Goal: Transaction & Acquisition: Download file/media

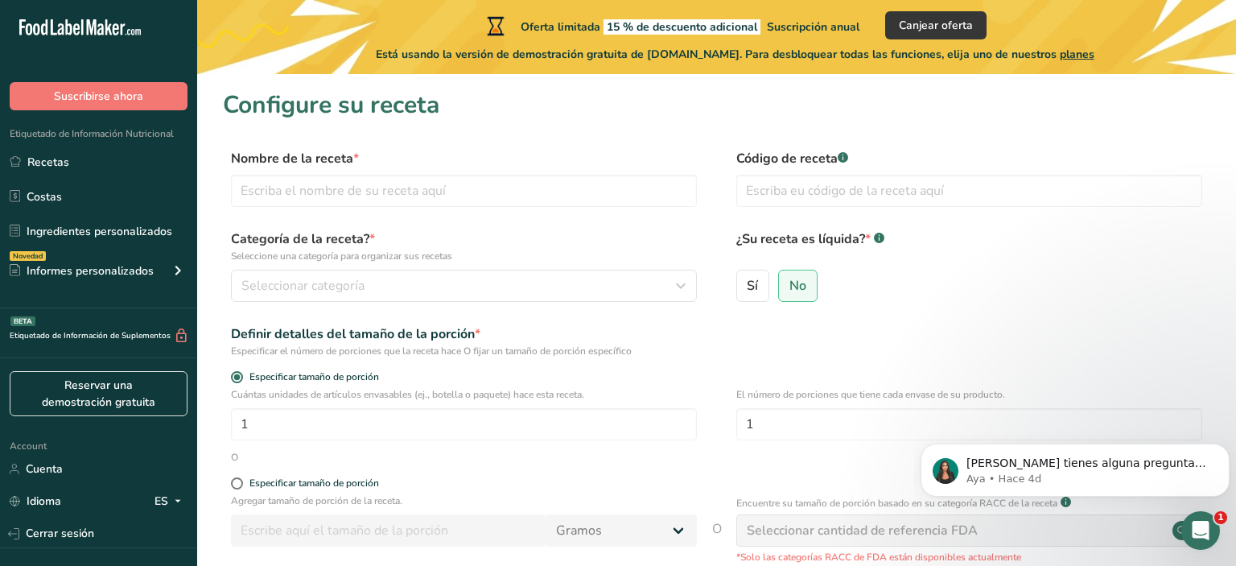
click at [79, 35] on icon at bounding box center [76, 29] width 6 height 12
click at [75, 30] on icon at bounding box center [76, 29] width 6 height 12
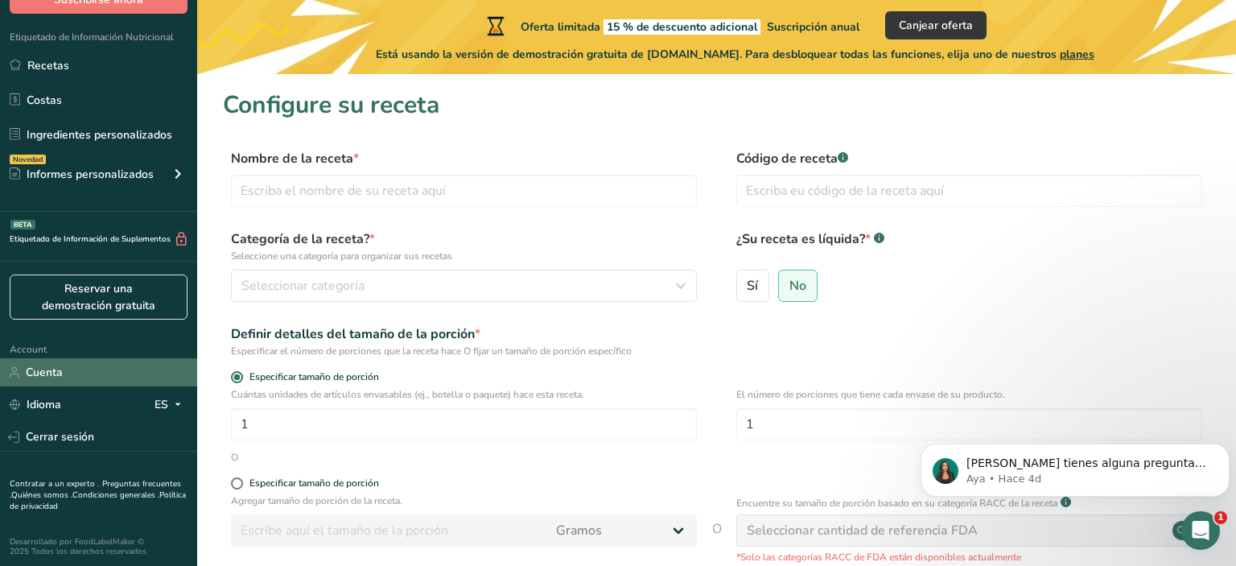
click at [40, 359] on link "Cuenta" at bounding box center [98, 372] width 197 height 28
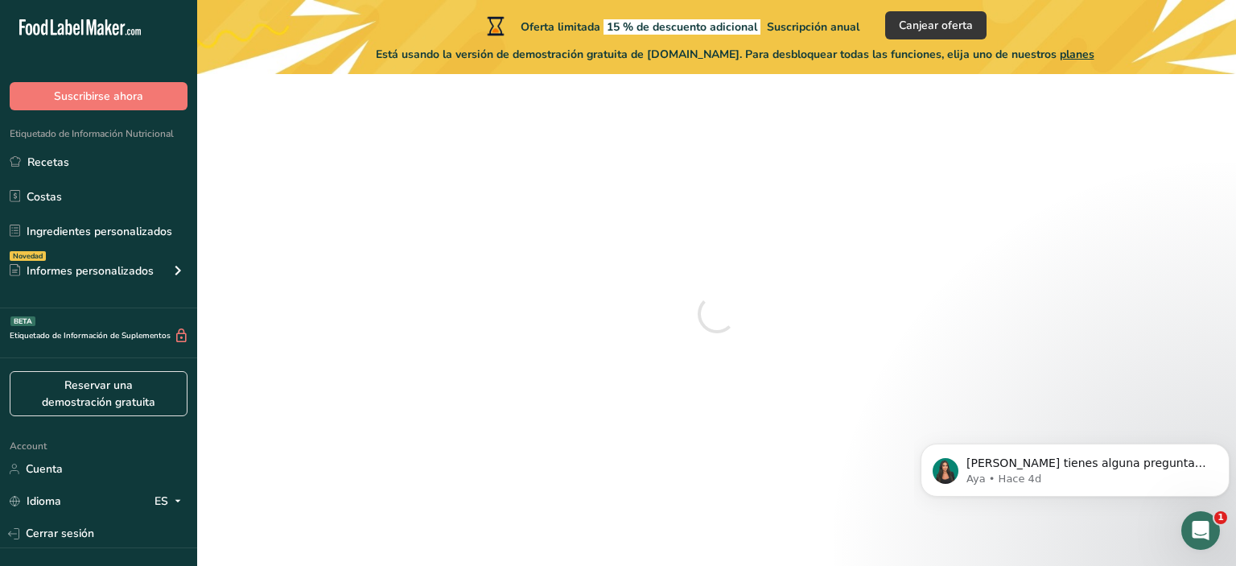
click at [581, 208] on div at bounding box center [717, 313] width 988 height 453
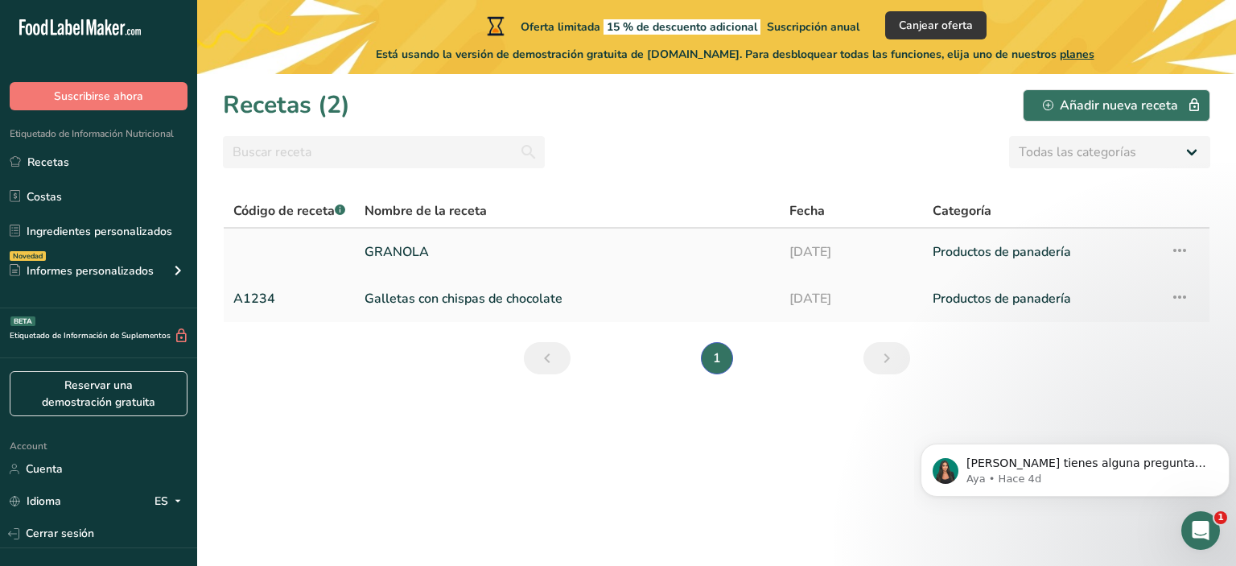
click at [996, 258] on link "Productos de panadería" at bounding box center [1042, 252] width 218 height 34
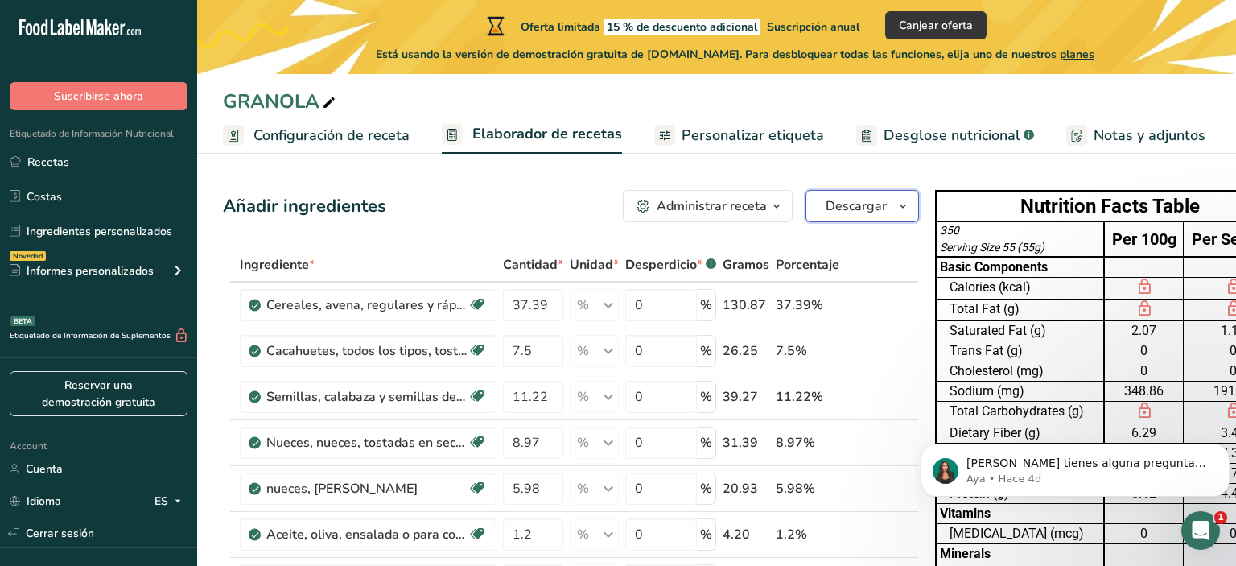
click at [867, 207] on span "Descargar" at bounding box center [856, 205] width 61 height 19
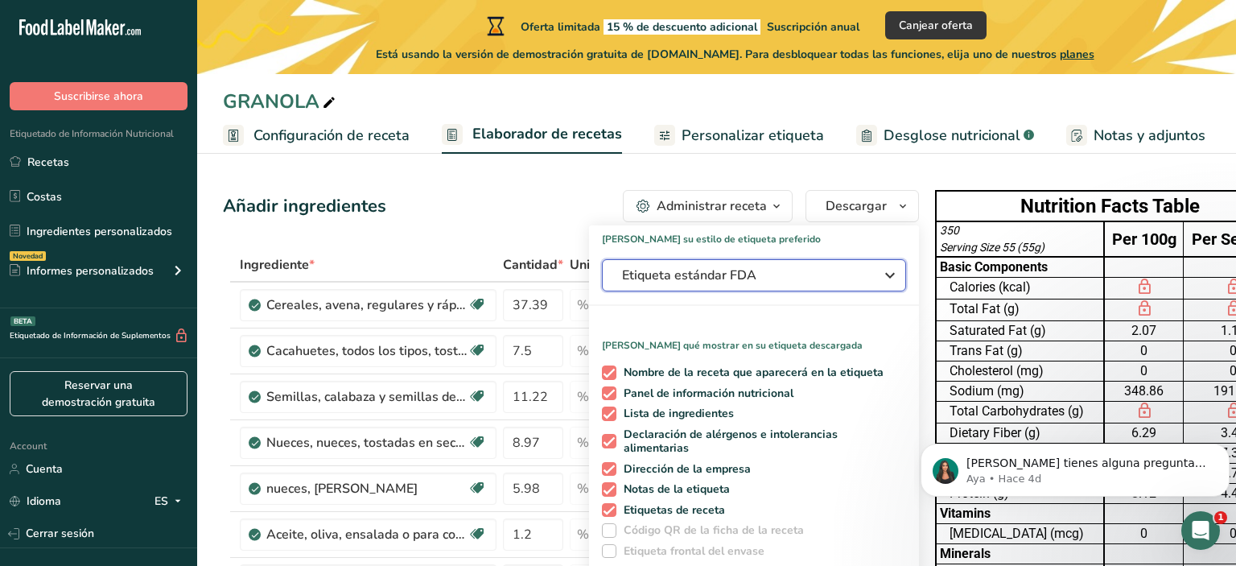
click at [816, 276] on span "Etiqueta estándar FDA" at bounding box center [742, 275] width 241 height 19
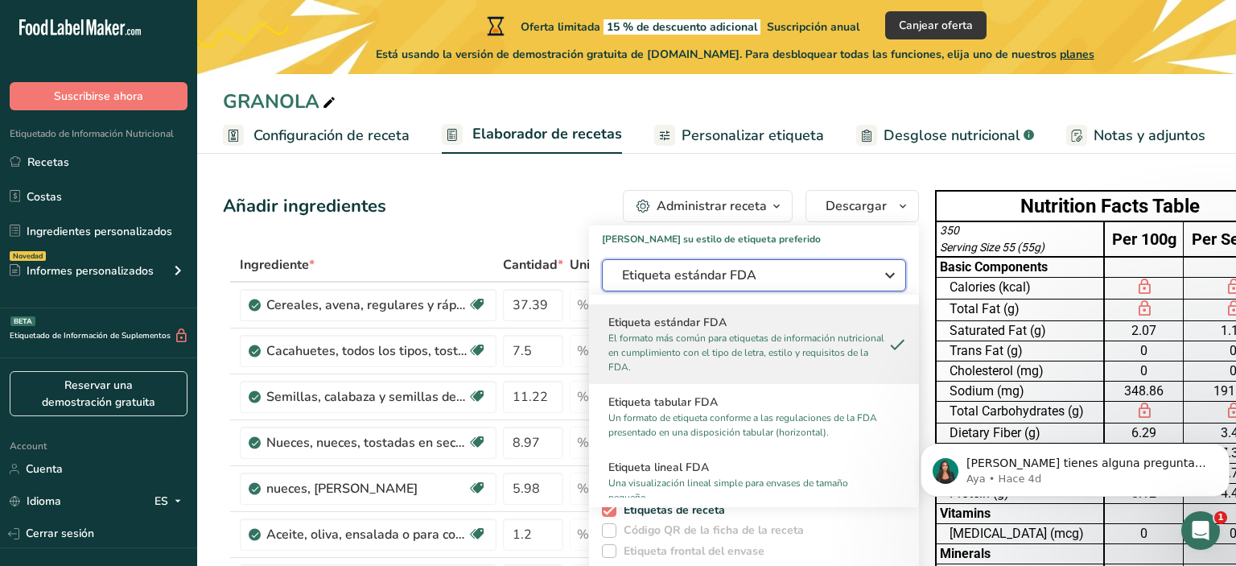
click at [816, 276] on span "Etiqueta estándar FDA" at bounding box center [742, 275] width 241 height 19
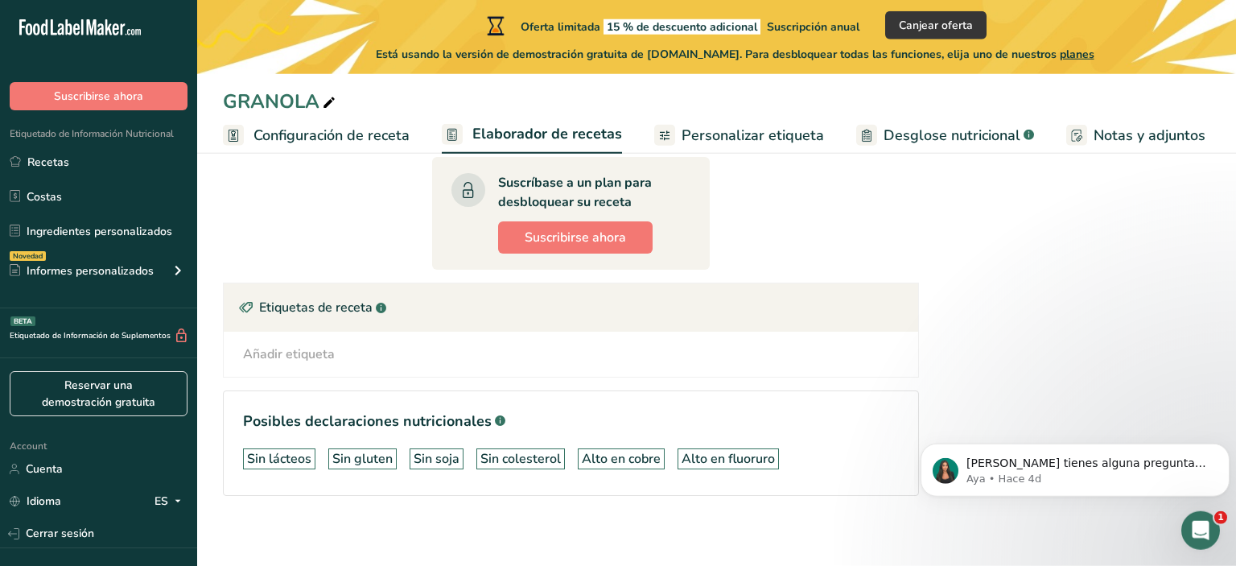
scroll to position [1028, 0]
click at [1218, 448] on button "Dismiss notification" at bounding box center [1225, 448] width 21 height 21
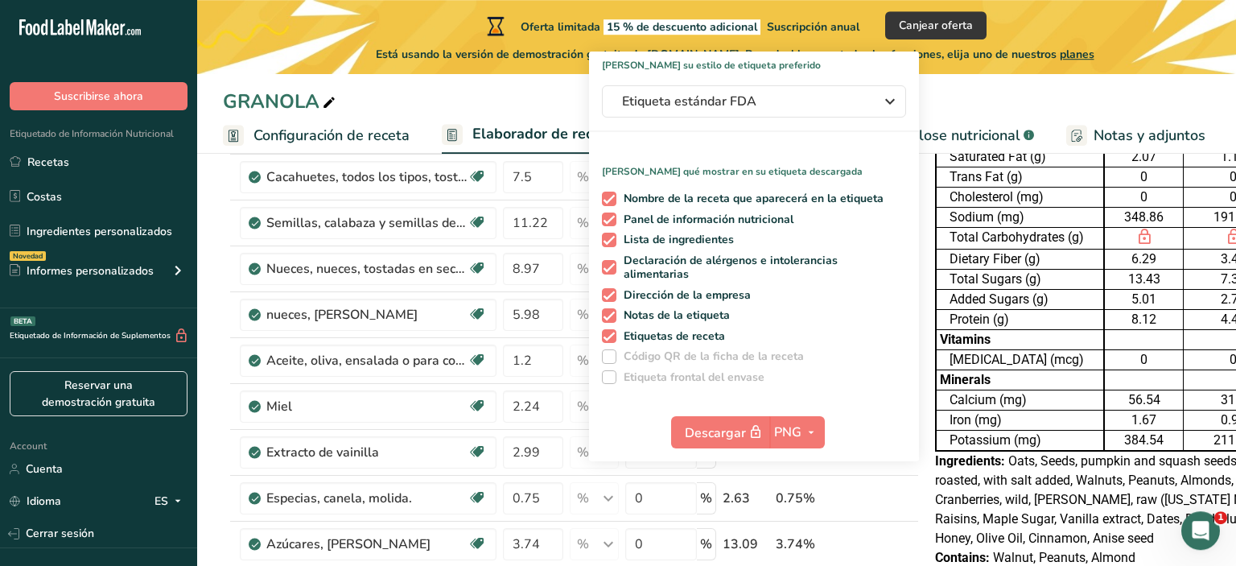
scroll to position [167, 0]
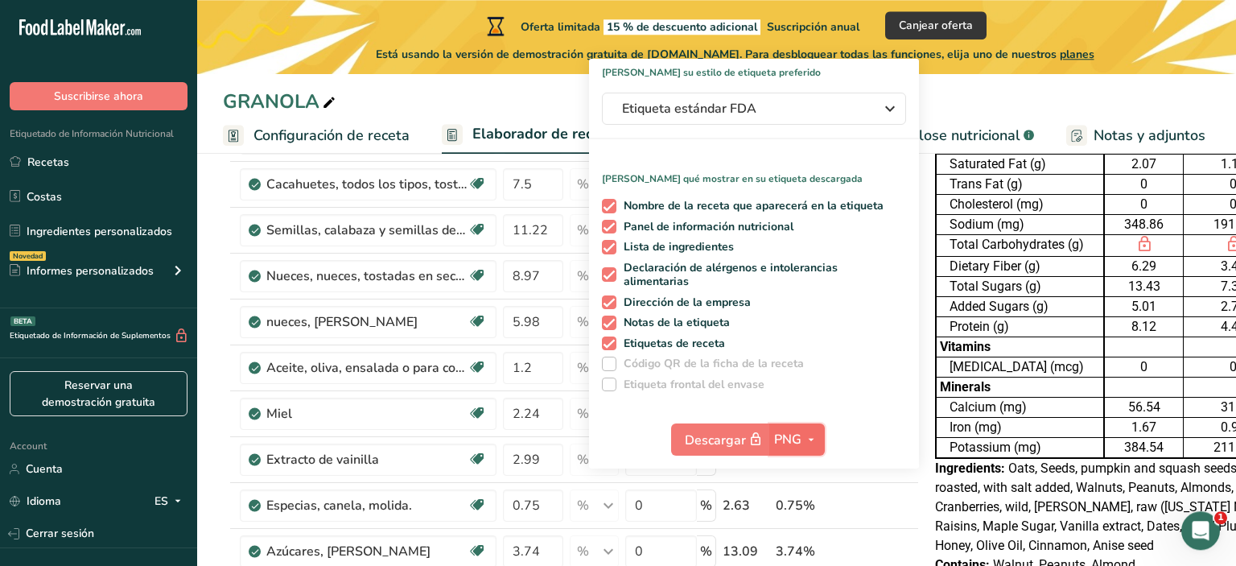
click at [807, 439] on icon "button" at bounding box center [811, 440] width 13 height 20
click at [797, 549] on link "PDF" at bounding box center [800, 551] width 52 height 27
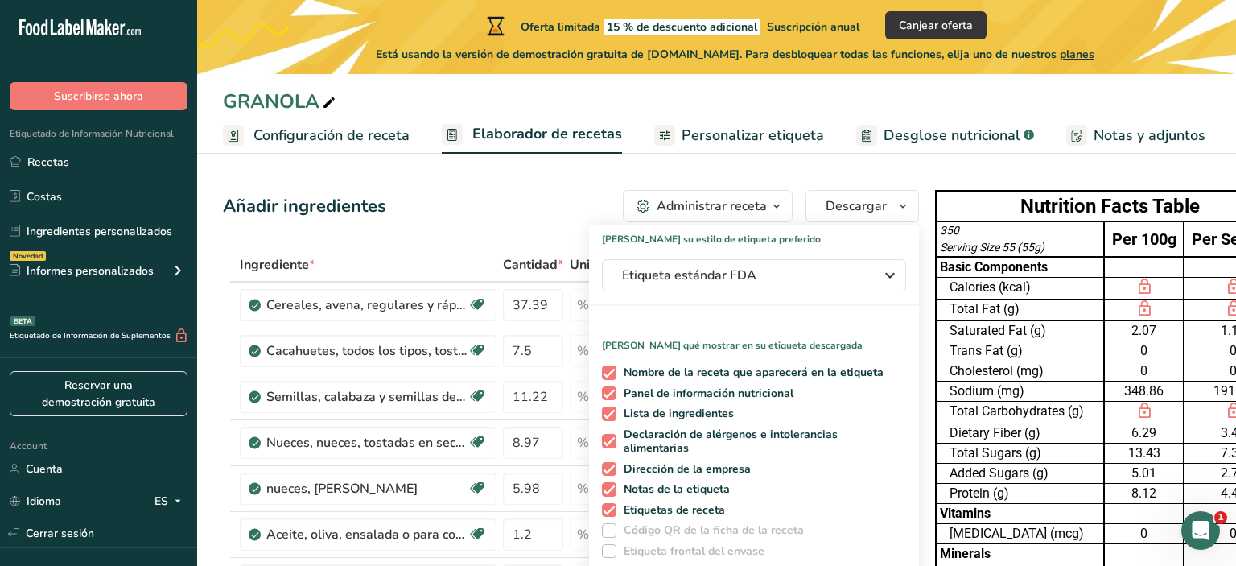
scroll to position [0, 52]
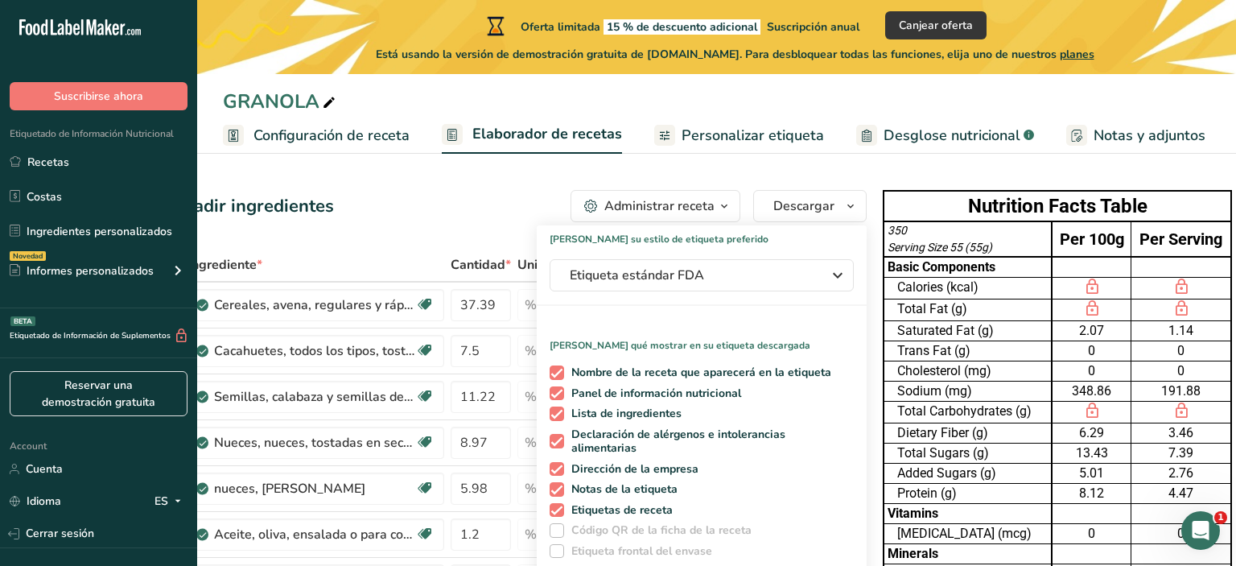
click at [720, 197] on icon "button" at bounding box center [724, 206] width 13 height 20
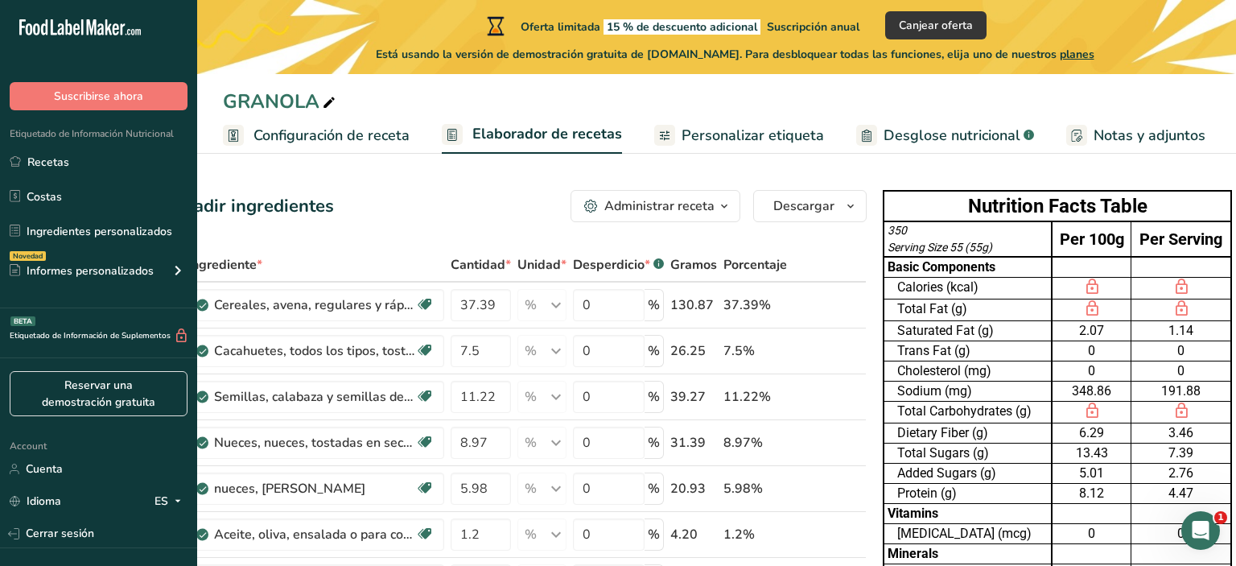
scroll to position [0, 0]
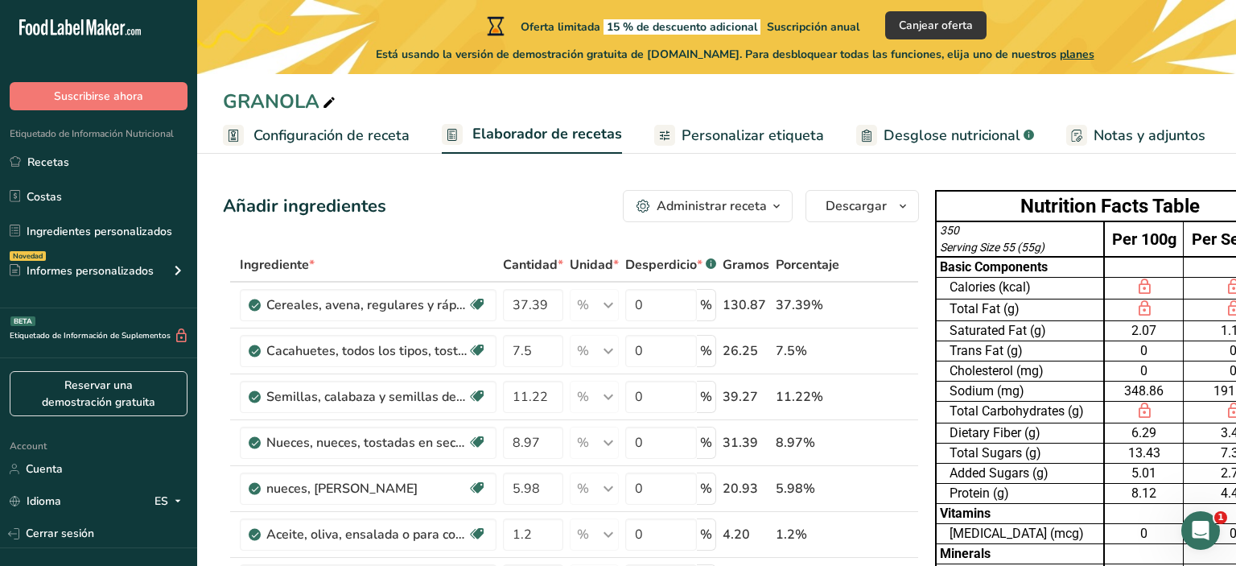
click at [687, 131] on span "Personalizar etiqueta" at bounding box center [753, 136] width 142 height 22
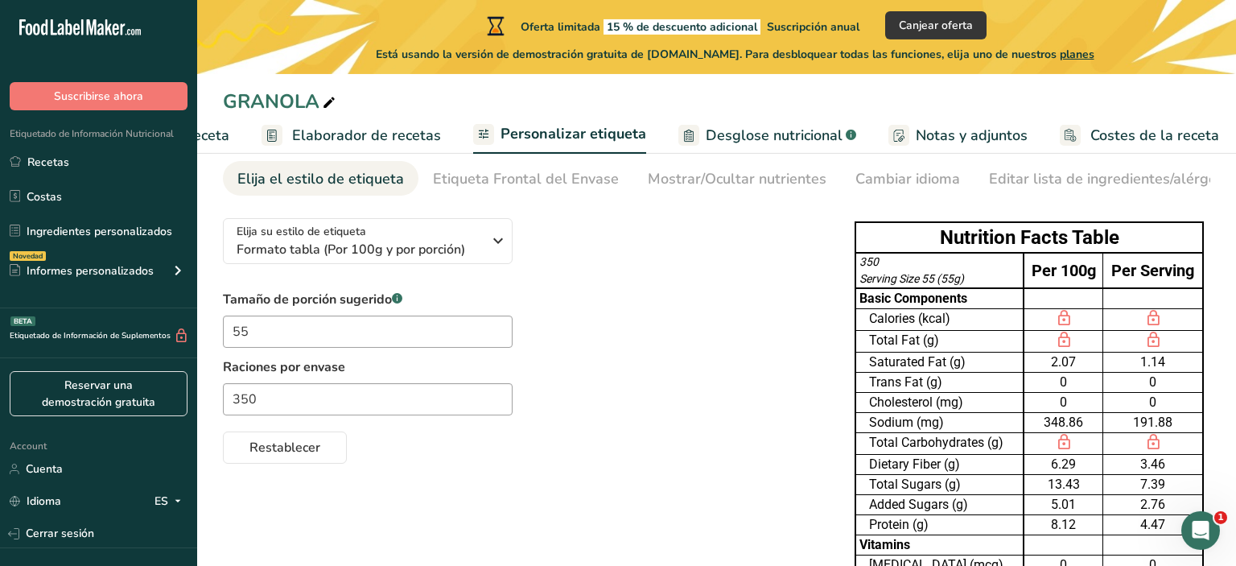
scroll to position [78, 0]
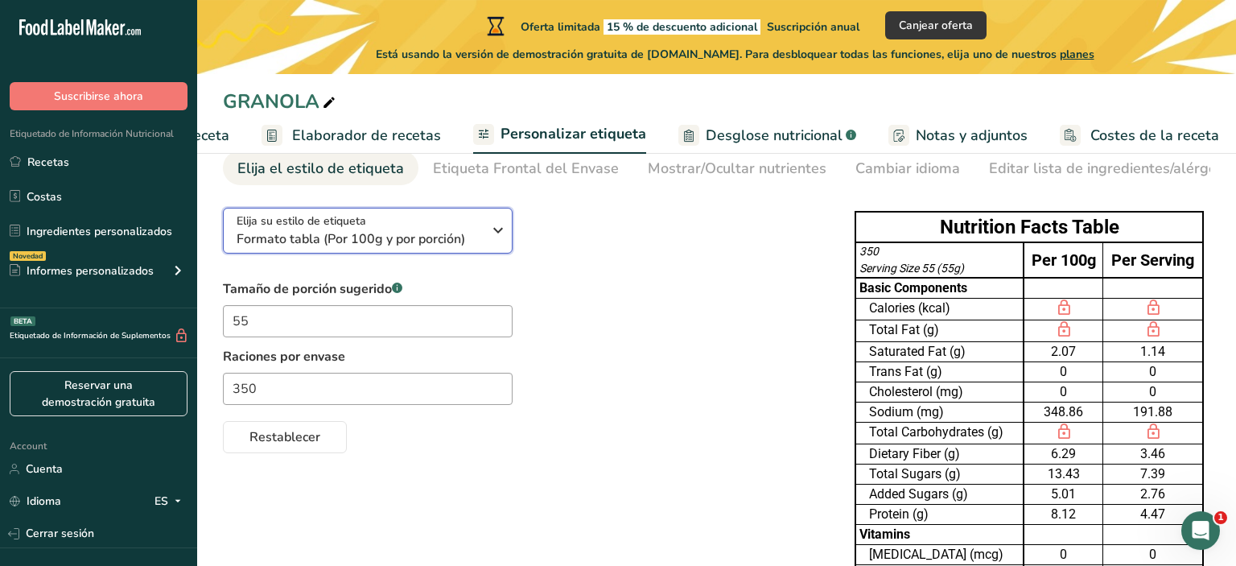
click at [477, 224] on div "Elija su estilo de etiqueta Formato tabla (Por 100g y por porción)" at bounding box center [360, 230] width 246 height 36
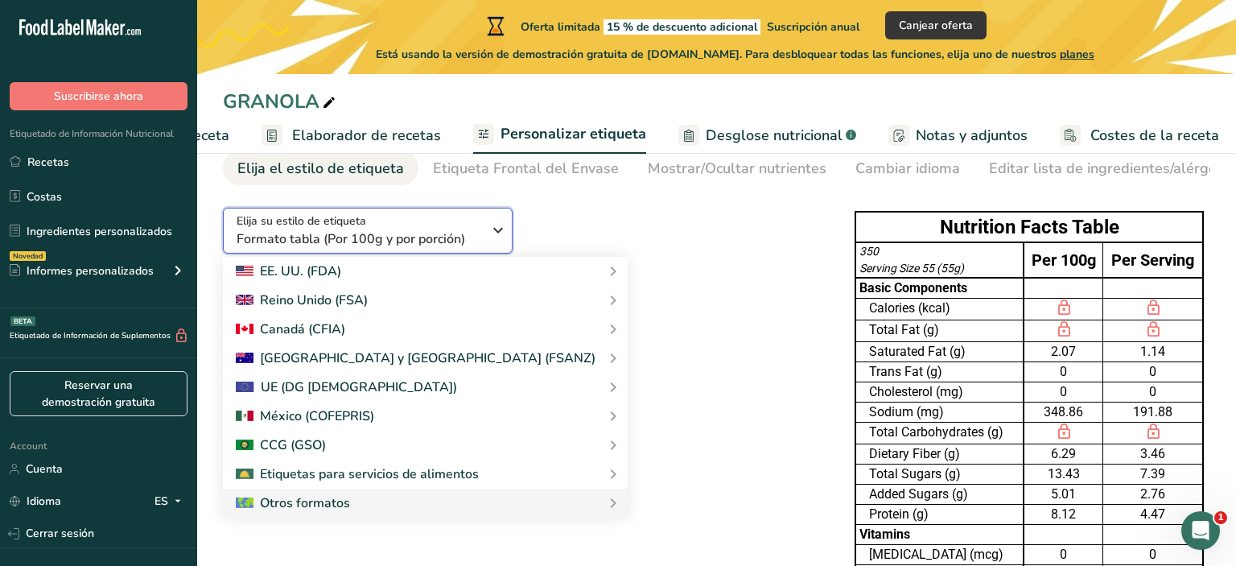
click at [477, 224] on div "Elija su estilo de etiqueta Formato tabla (Por 100g y por porción)" at bounding box center [360, 230] width 246 height 36
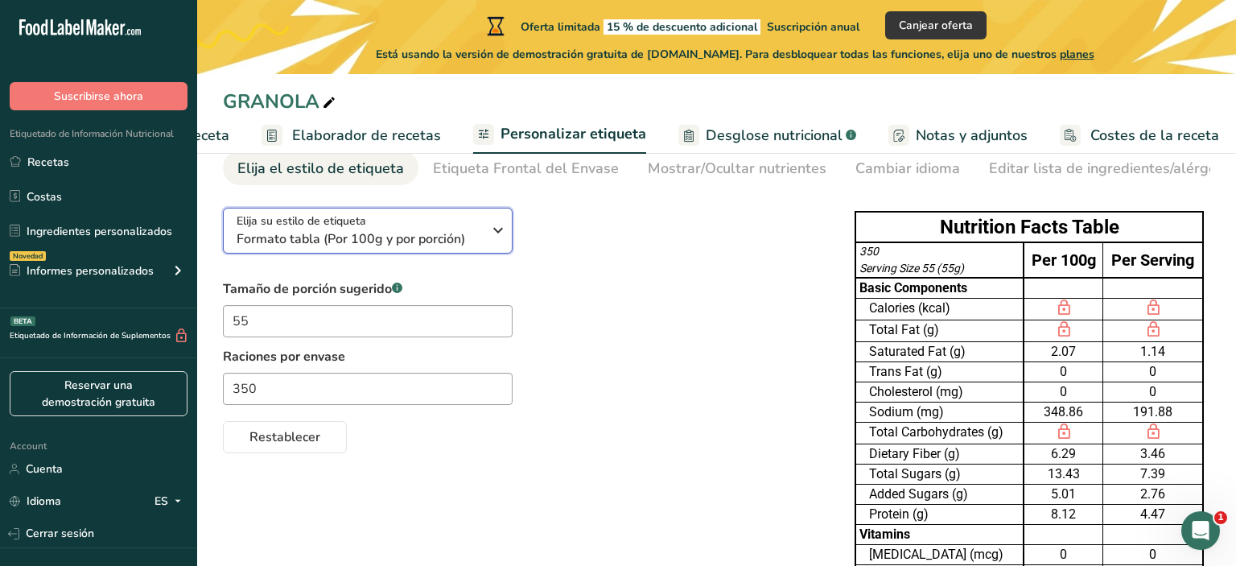
click at [477, 224] on div "Elija su estilo de etiqueta Formato tabla (Por 100g y por porción)" at bounding box center [360, 230] width 246 height 36
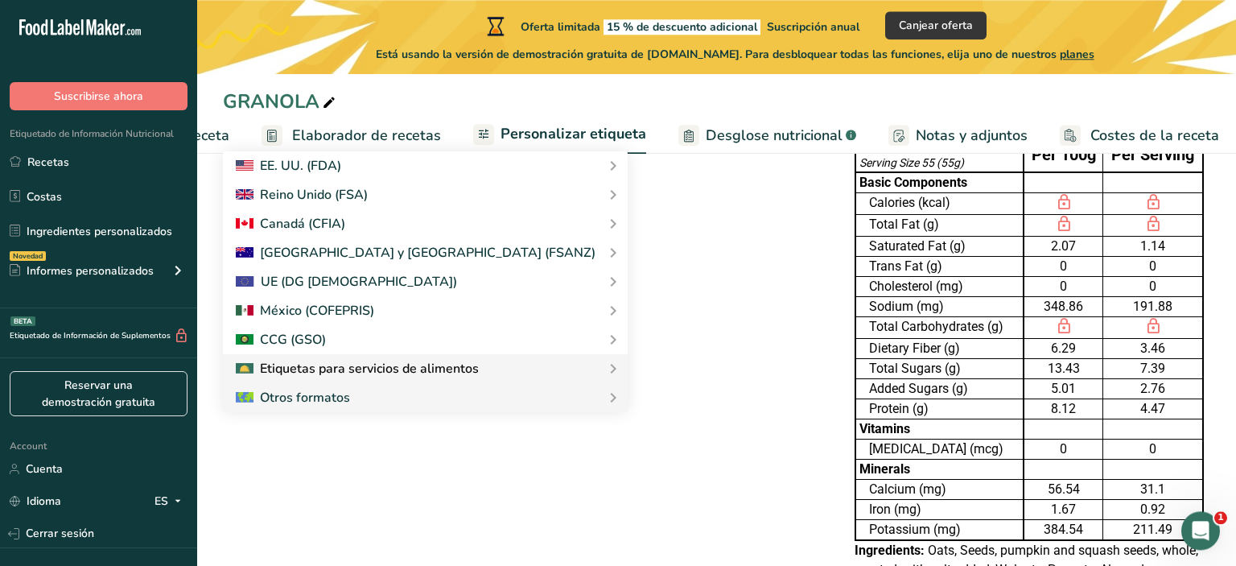
scroll to position [187, 0]
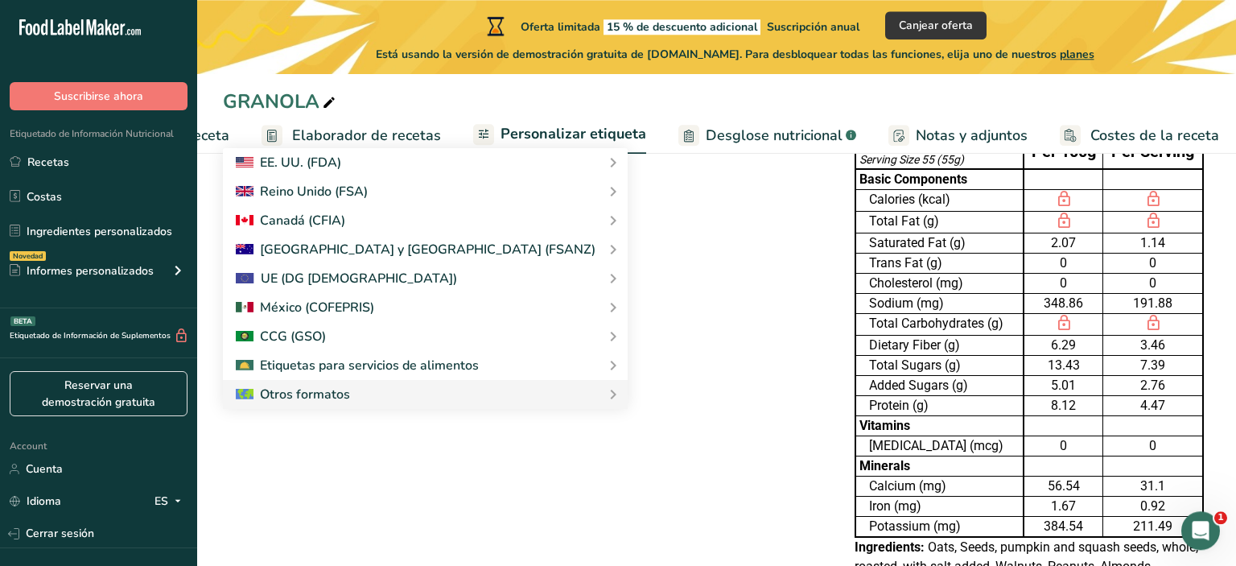
click at [611, 318] on div "Restablecer" at bounding box center [523, 325] width 600 height 39
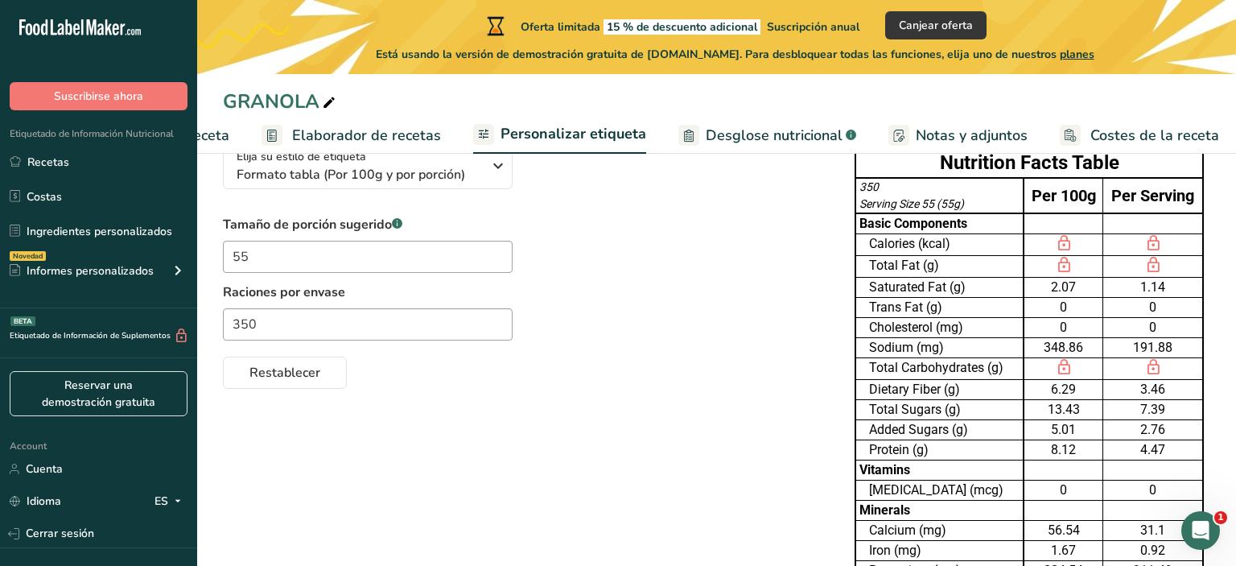
scroll to position [0, 0]
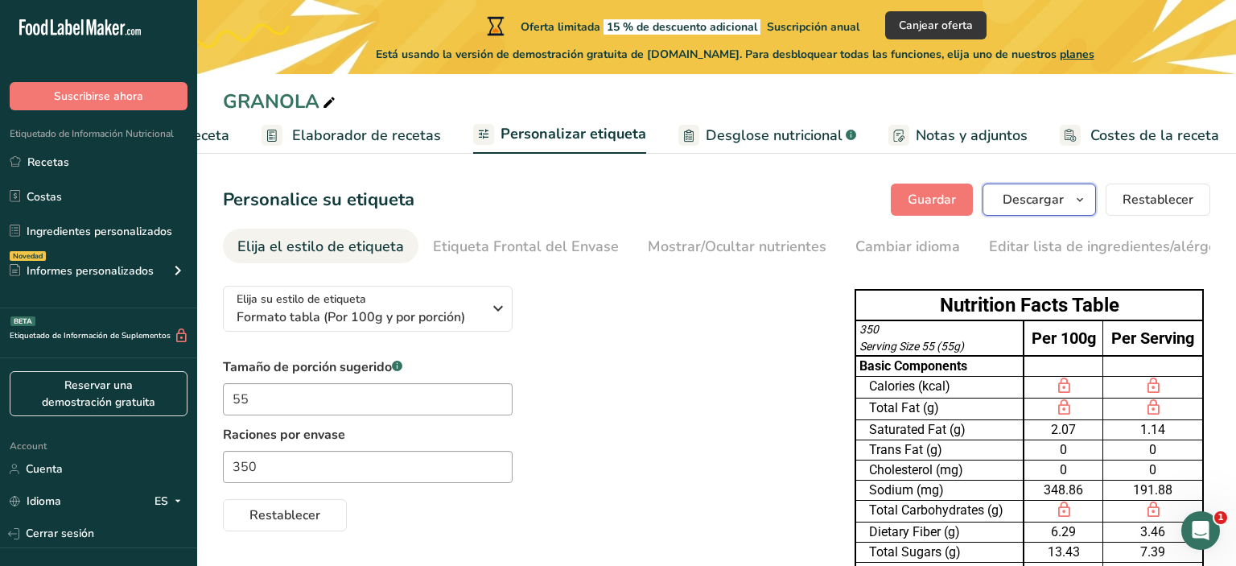
click at [1079, 204] on icon "button" at bounding box center [1080, 200] width 13 height 20
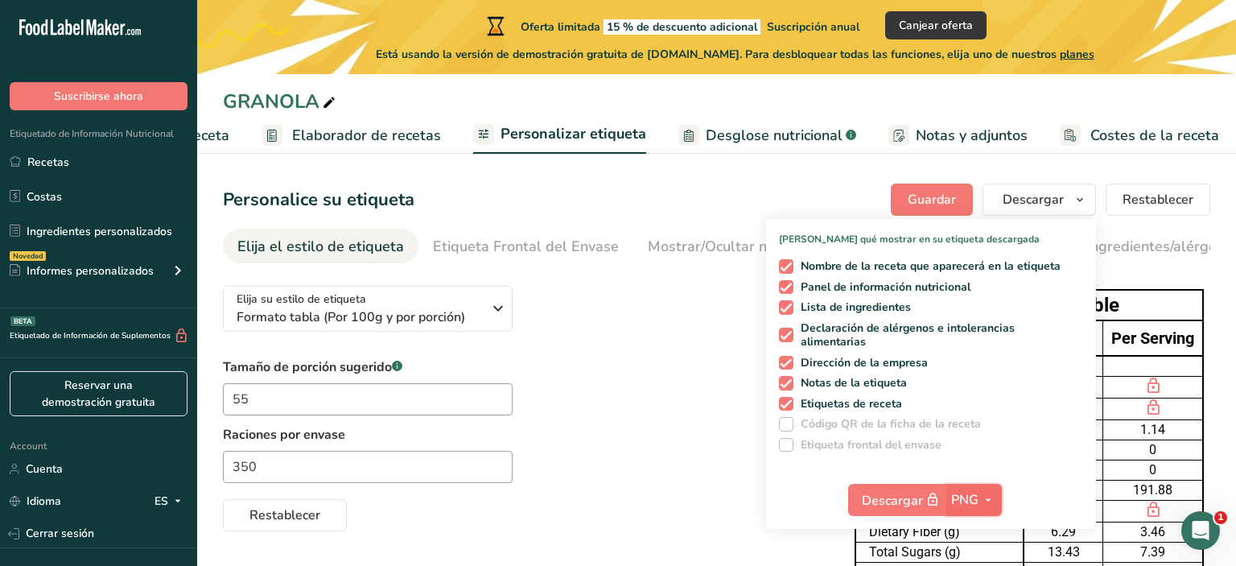
click at [971, 500] on span "PNG" at bounding box center [964, 499] width 27 height 19
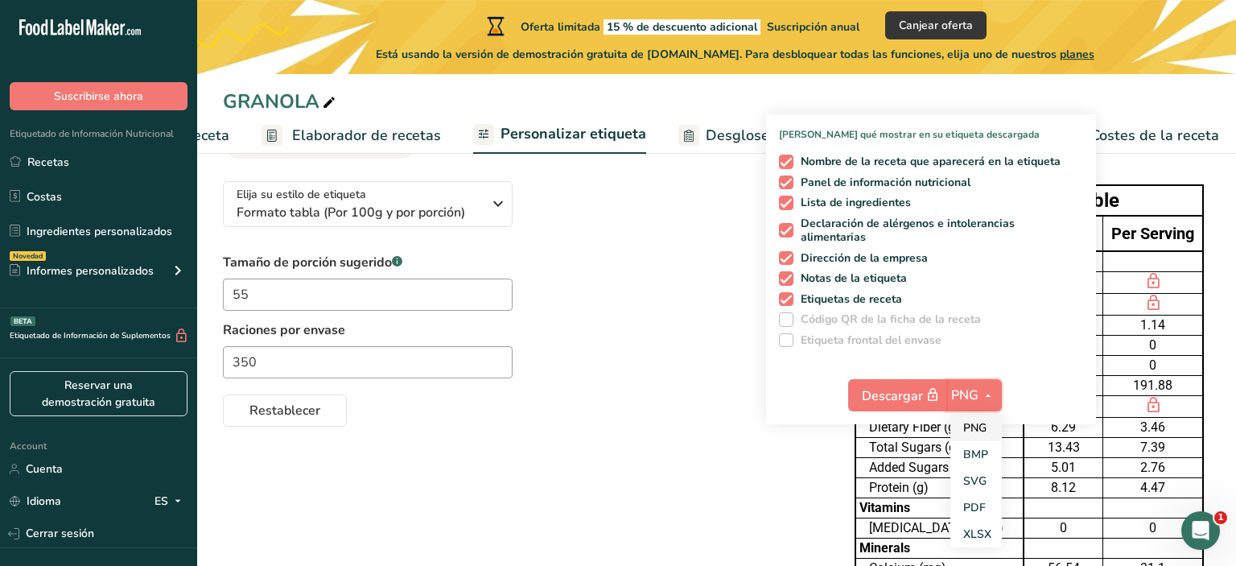
scroll to position [105, 0]
click at [976, 510] on link "PDF" at bounding box center [977, 506] width 52 height 27
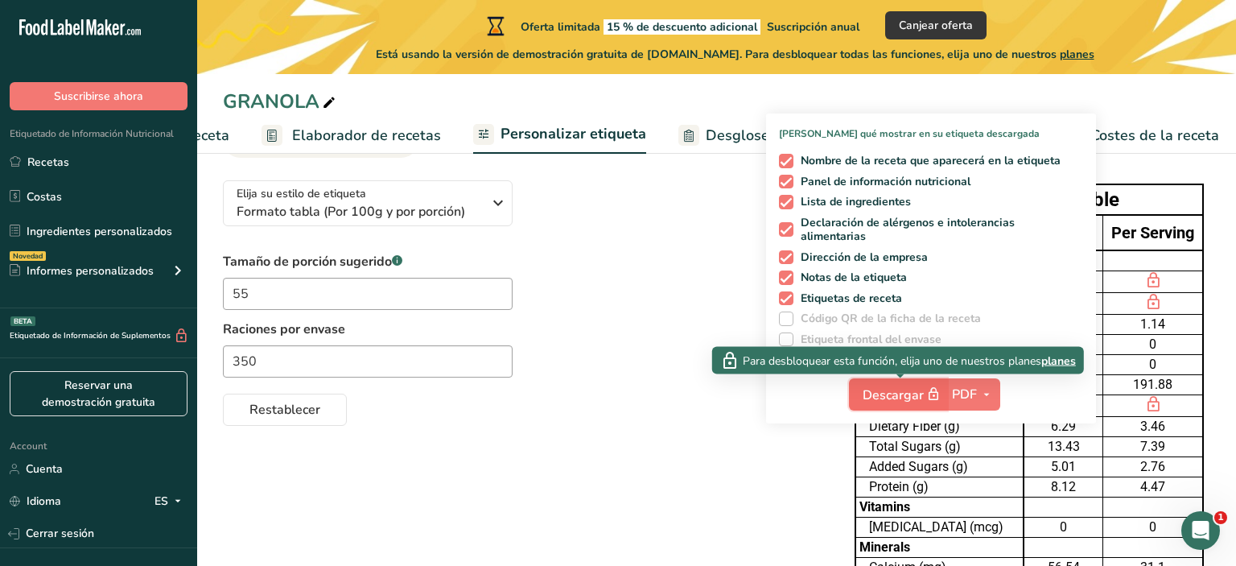
click at [892, 387] on span "Descargar" at bounding box center [903, 395] width 80 height 20
click at [1064, 363] on span "planes" at bounding box center [1059, 360] width 35 height 17
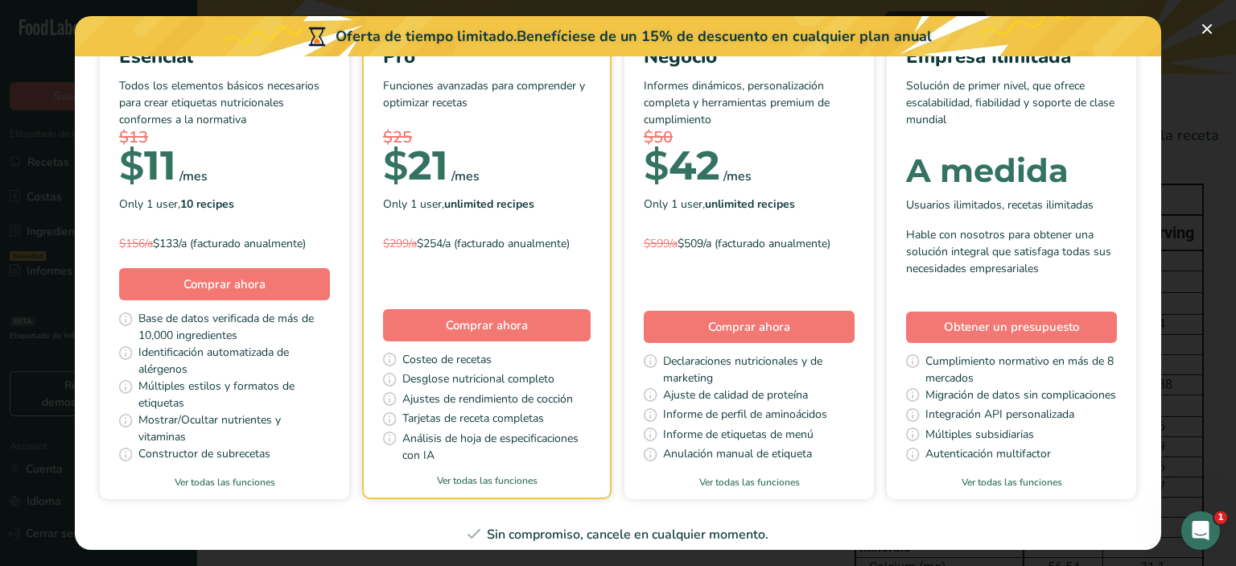
scroll to position [163, 0]
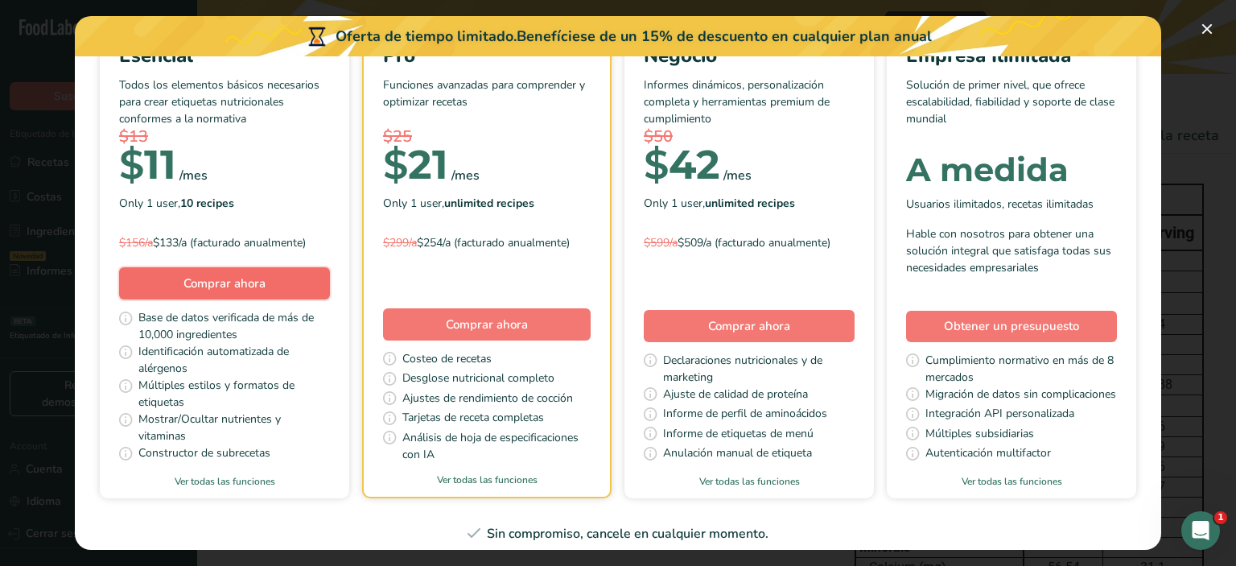
click at [185, 287] on span "Comprar ahora" at bounding box center [225, 283] width 82 height 16
